Goal: Transaction & Acquisition: Purchase product/service

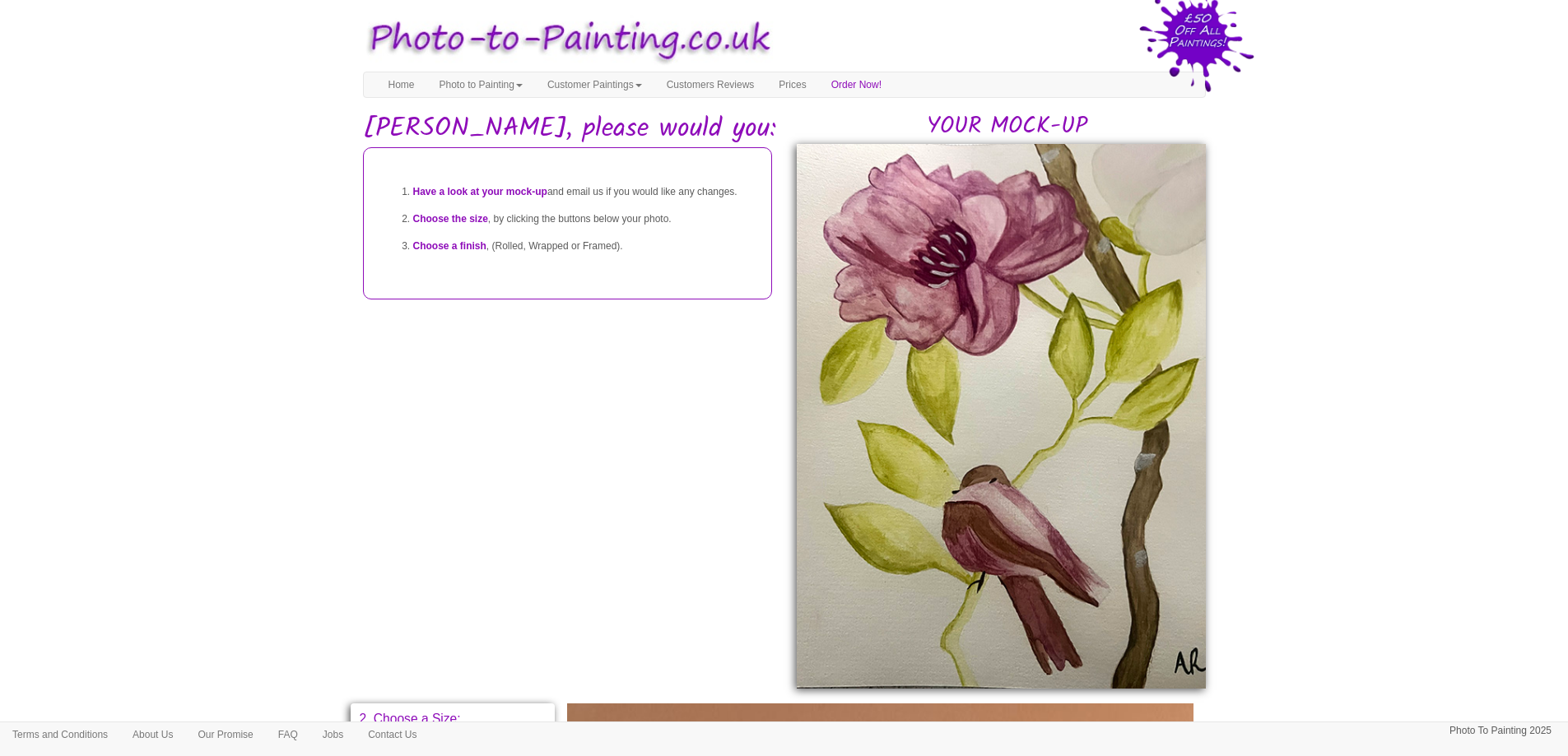
scroll to position [639, 0]
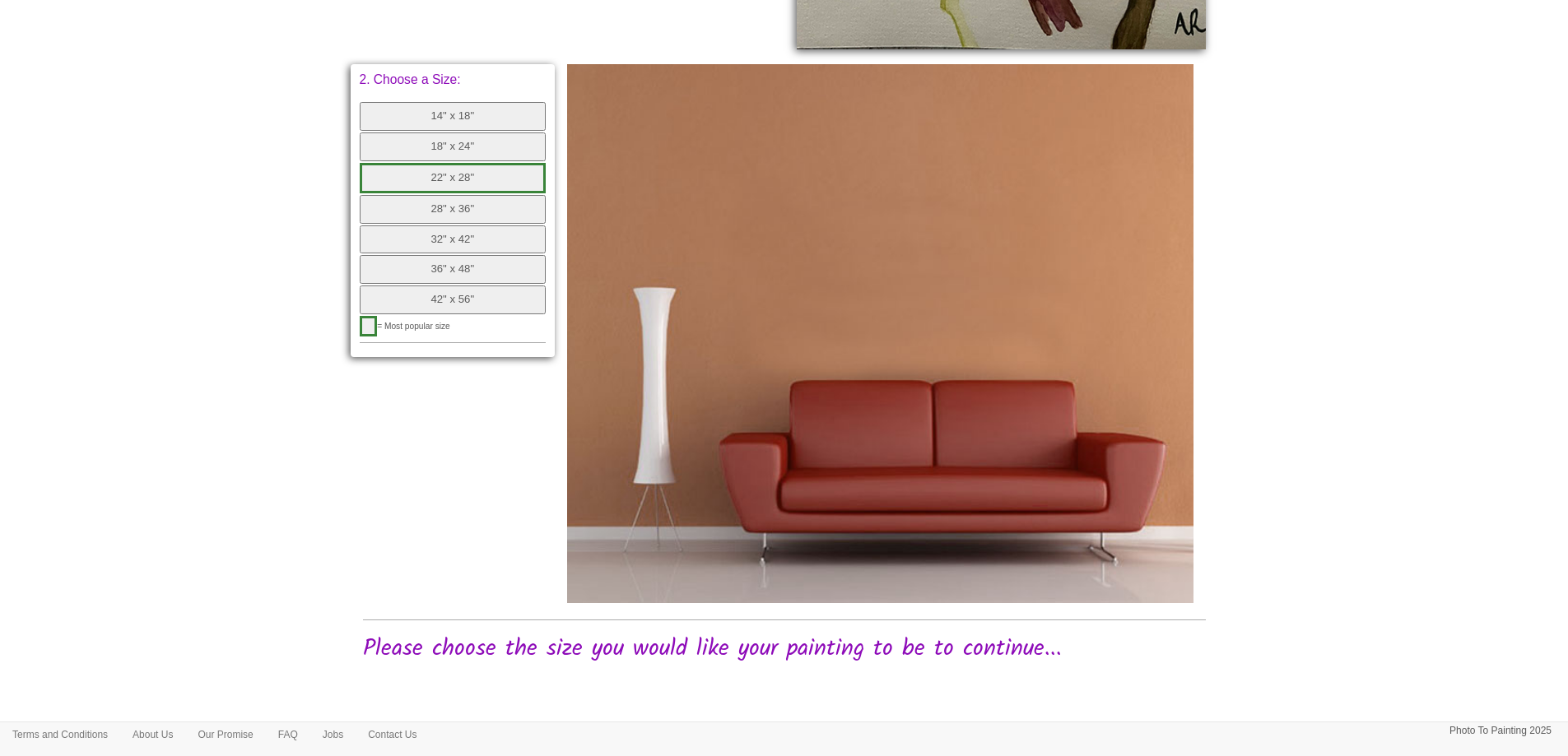
click at [452, 160] on button "18" x 24"" at bounding box center [452, 147] width 187 height 29
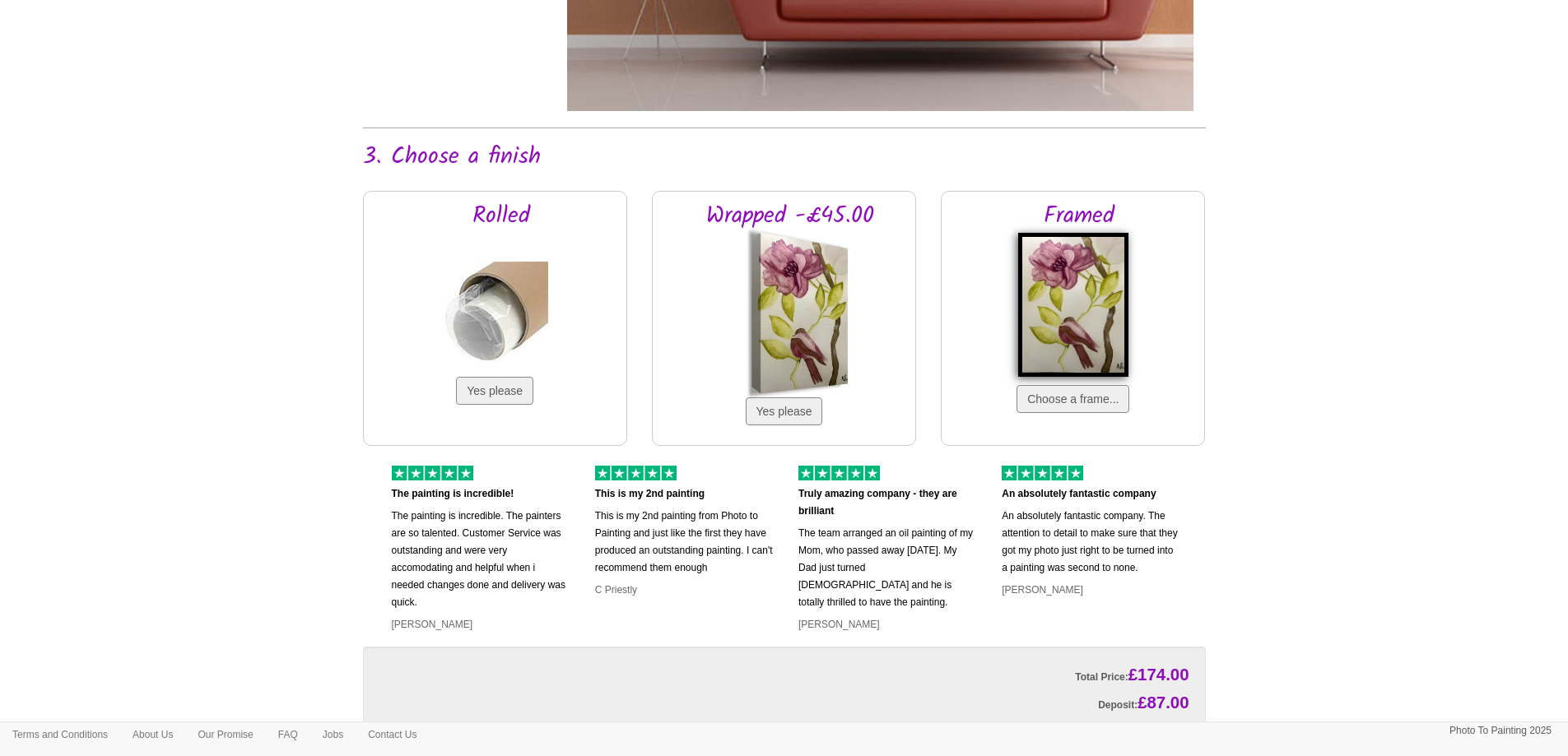
scroll to position [1133, 0]
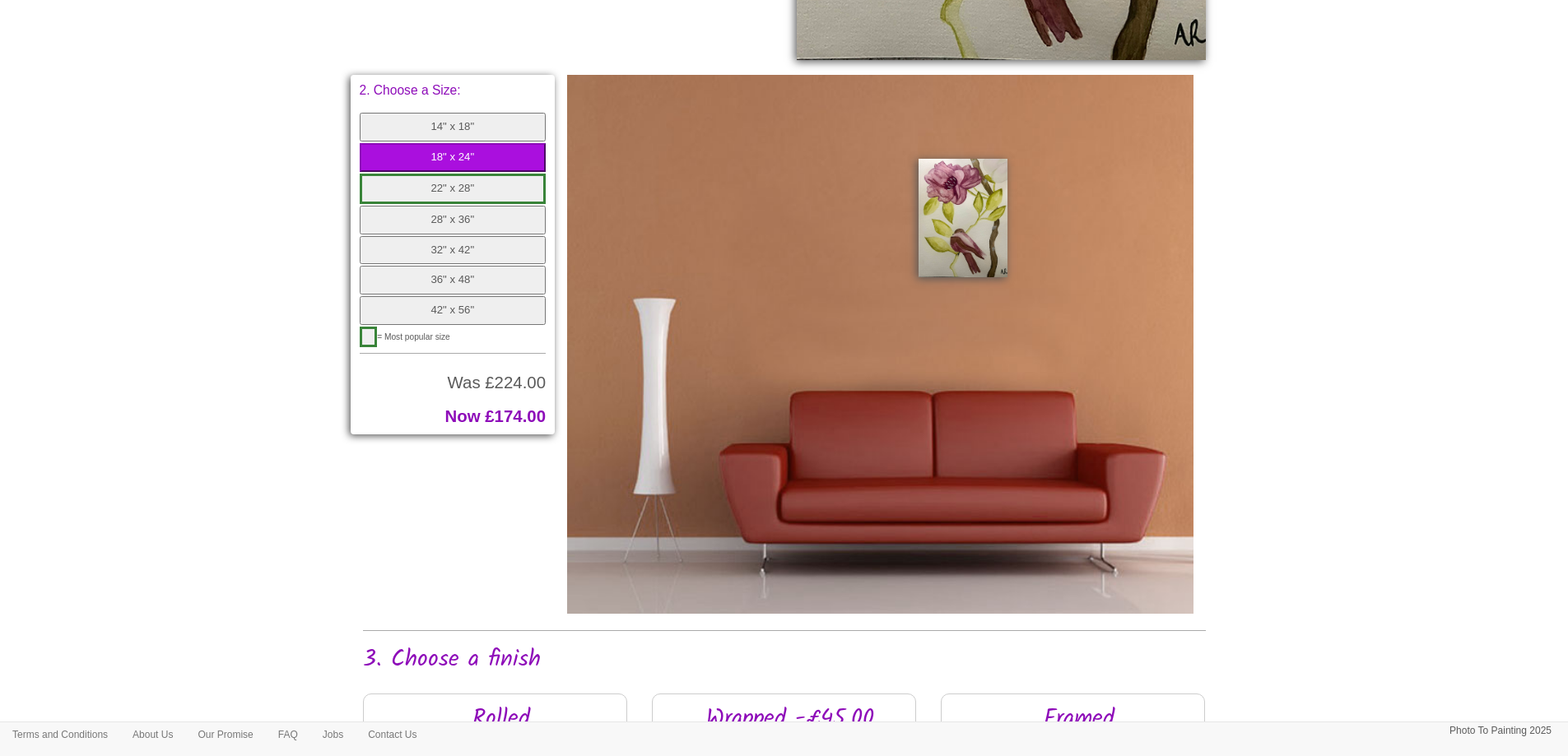
scroll to position [639, 0]
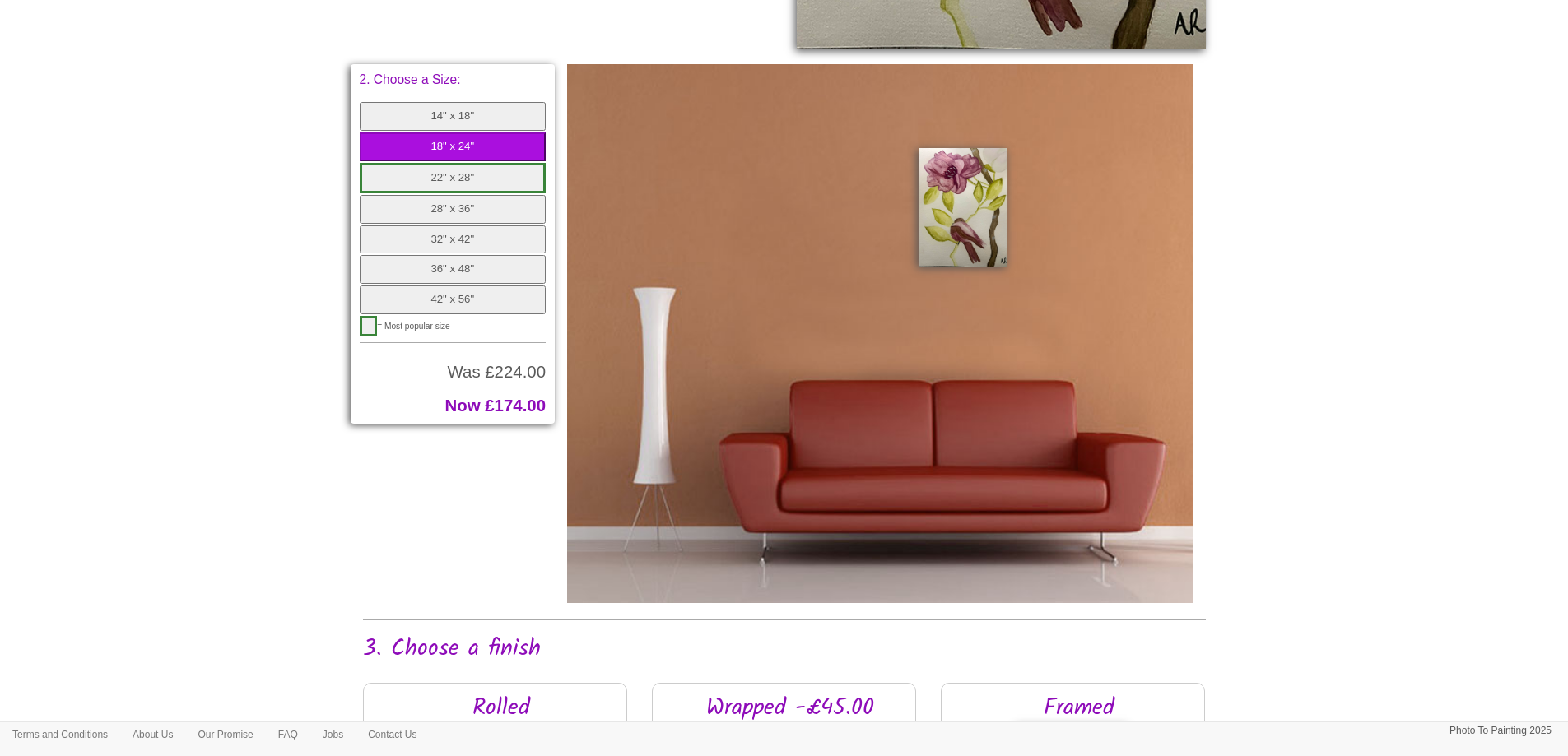
click at [243, 389] on body "Your painting - risk free Toggle navigation Menu Home Photo to Painting Photo t…" at bounding box center [784, 417] width 1568 height 2098
